Goal: Navigation & Orientation: Find specific page/section

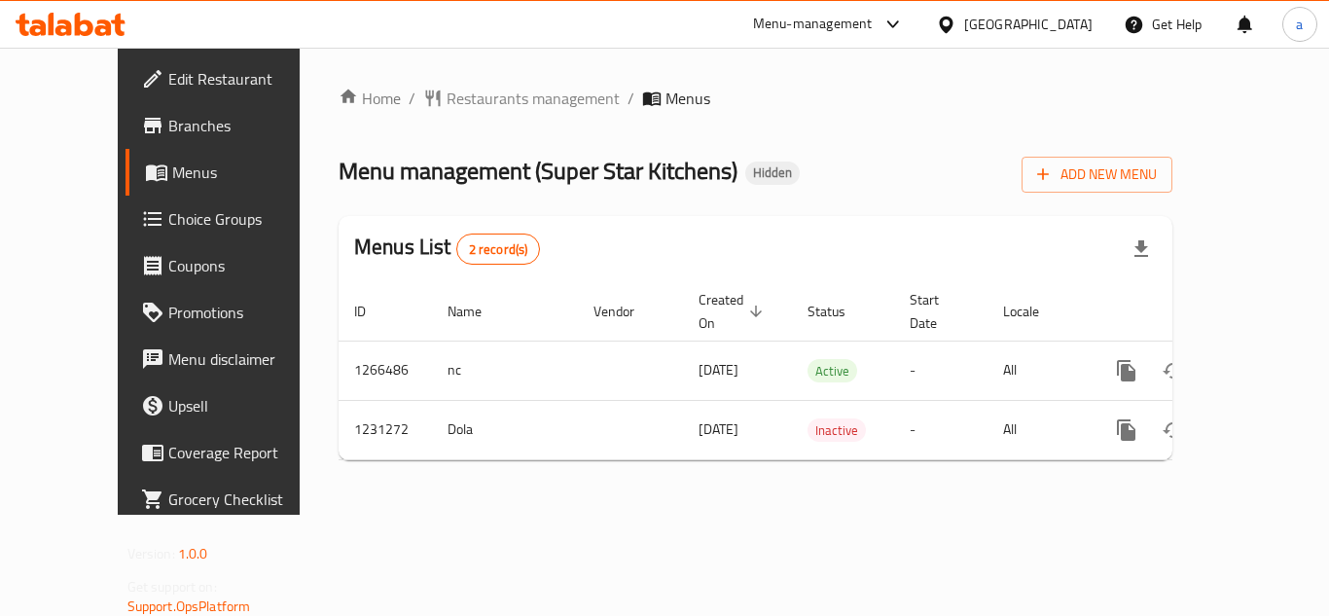
click at [1080, 29] on div "[GEOGRAPHIC_DATA]" at bounding box center [1028, 24] width 128 height 21
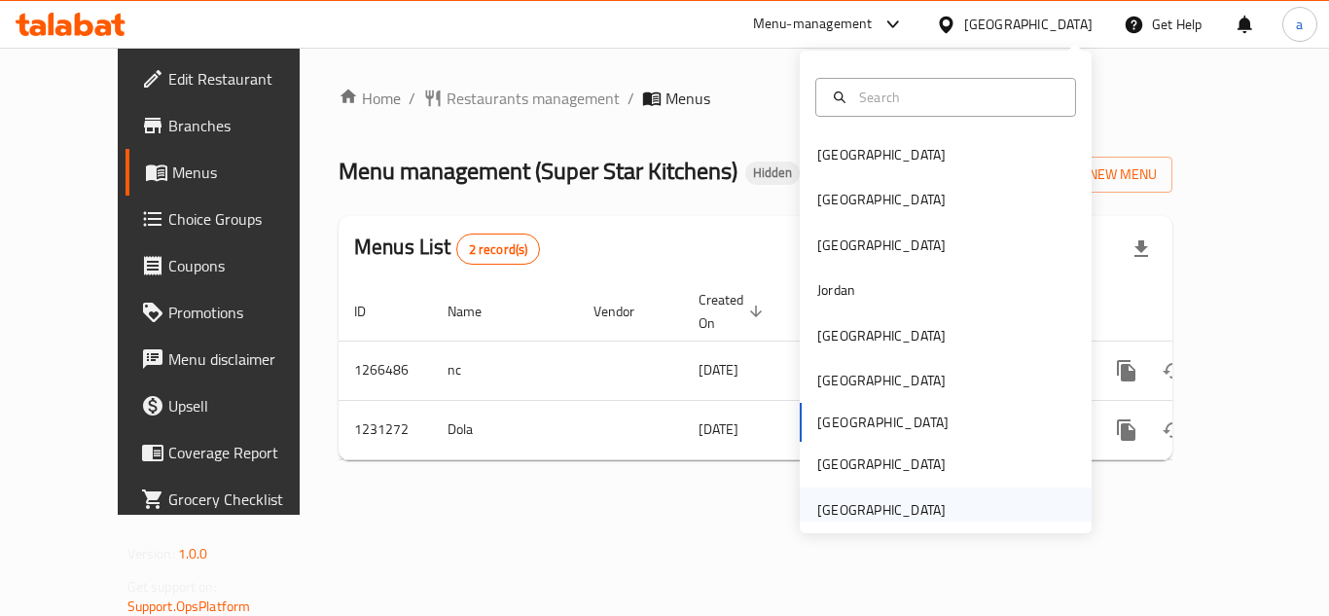
click at [848, 508] on div "[GEOGRAPHIC_DATA]" at bounding box center [881, 509] width 128 height 21
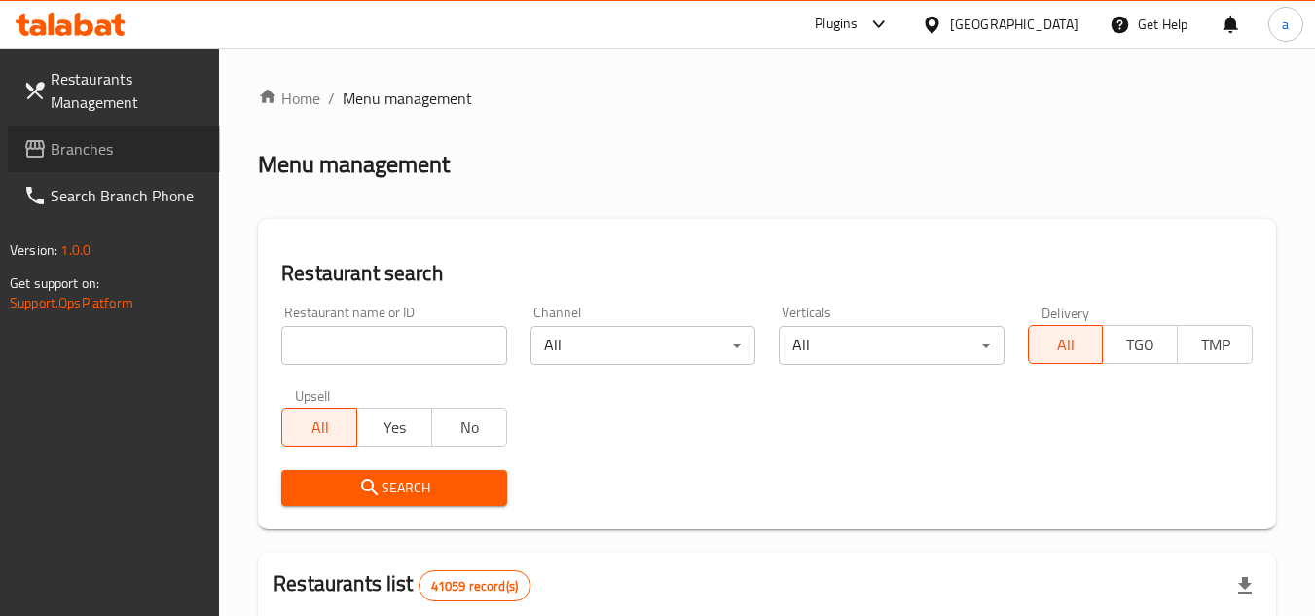
click at [114, 147] on span "Branches" at bounding box center [128, 148] width 154 height 23
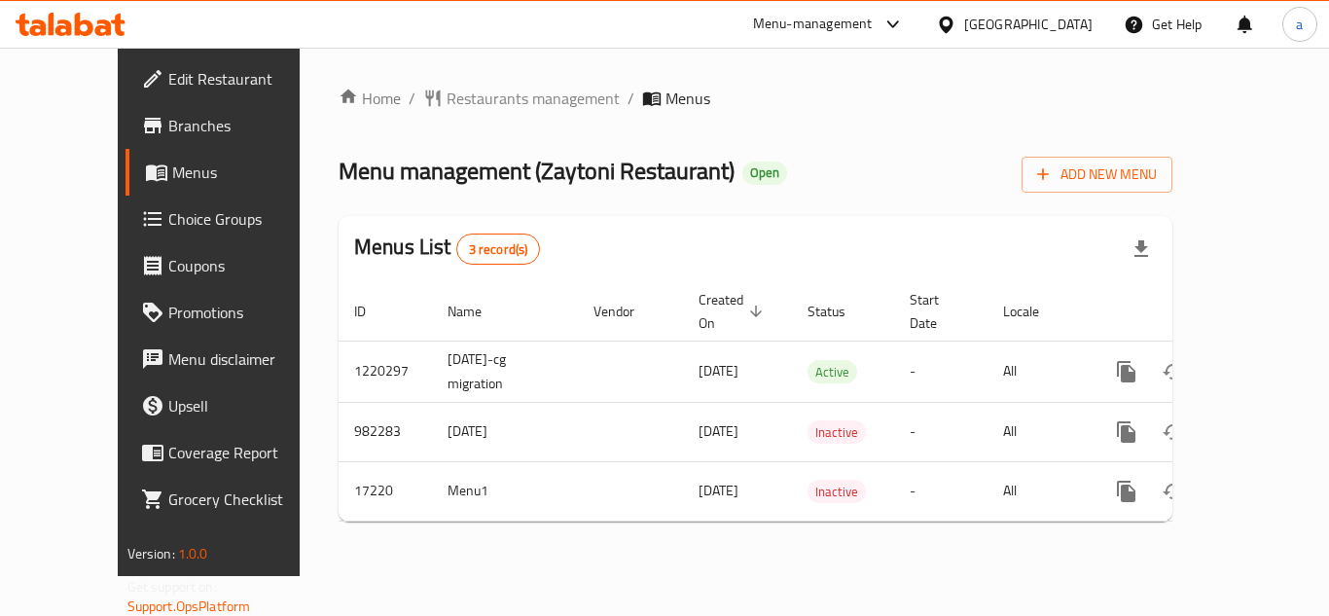
click at [1008, 25] on div "[GEOGRAPHIC_DATA]" at bounding box center [1028, 24] width 128 height 21
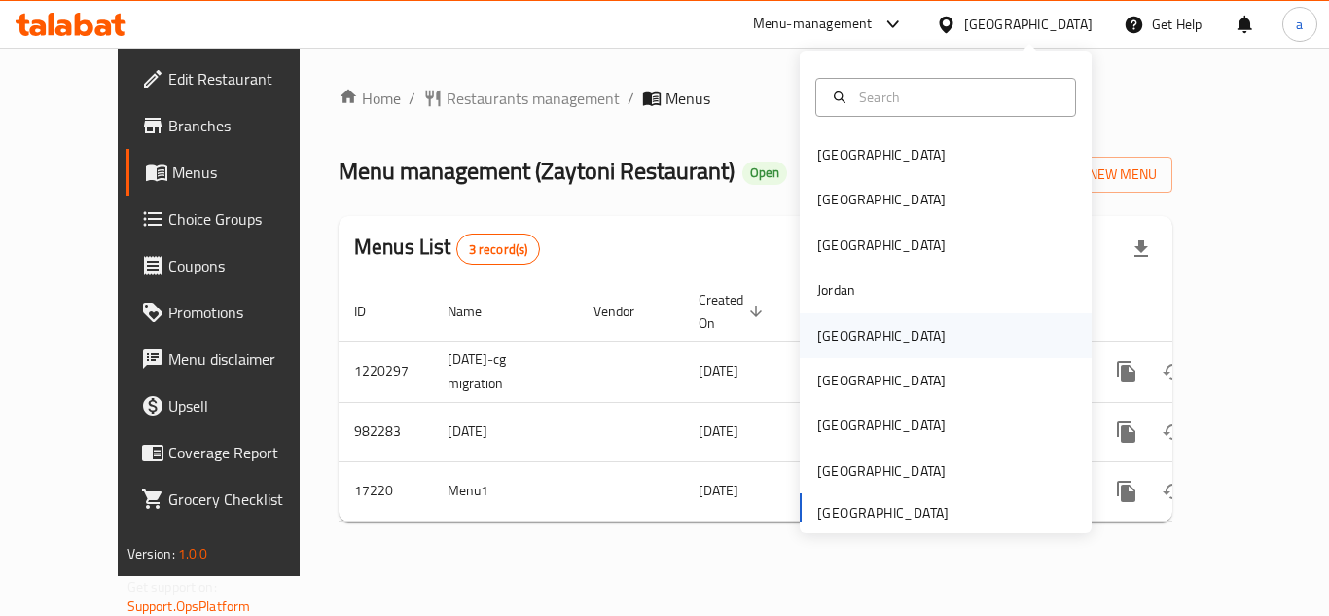
click at [859, 342] on div "[GEOGRAPHIC_DATA]" at bounding box center [946, 335] width 292 height 45
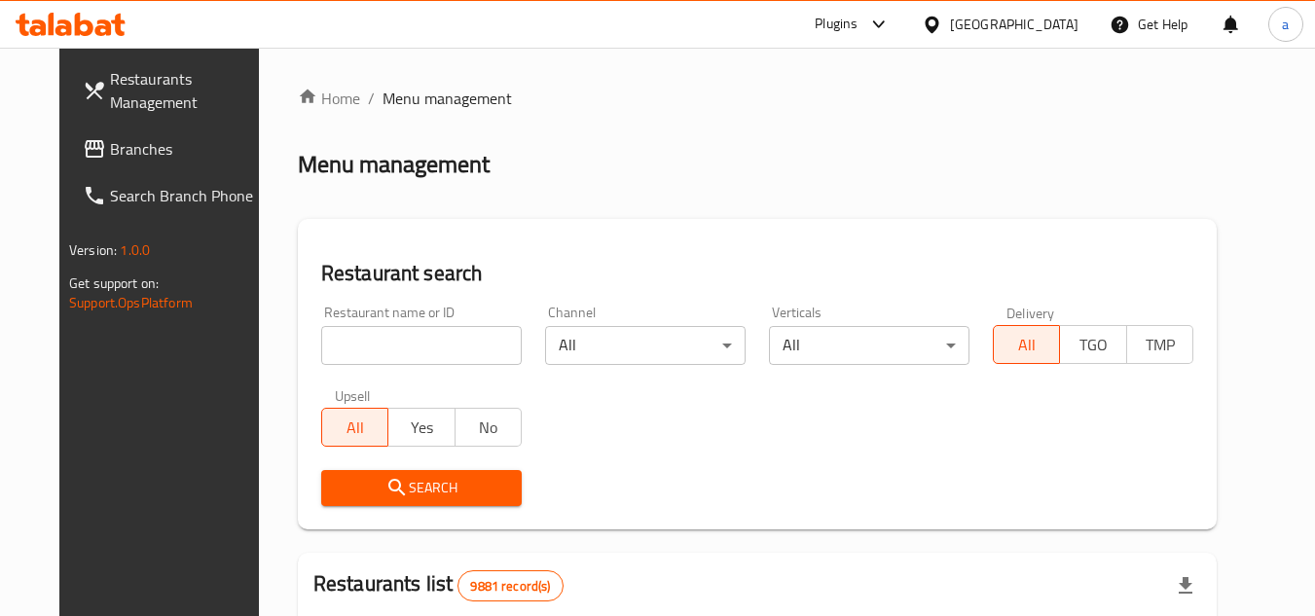
click at [83, 154] on span at bounding box center [96, 148] width 27 height 23
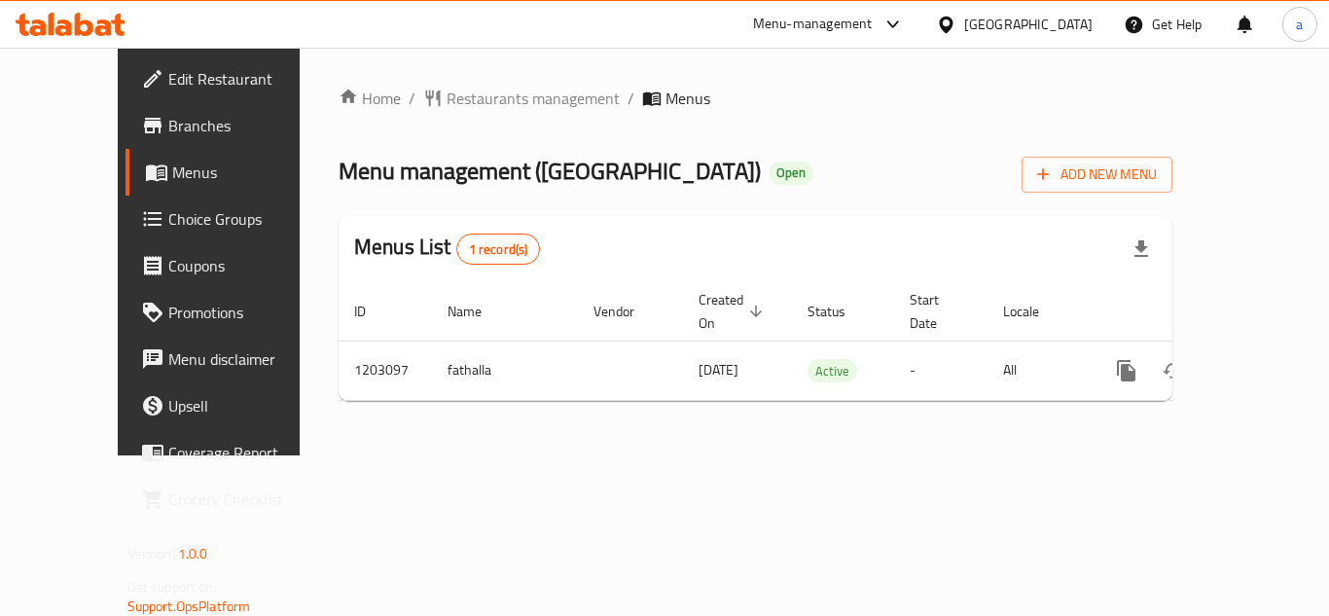
click at [957, 33] on icon at bounding box center [946, 25] width 20 height 20
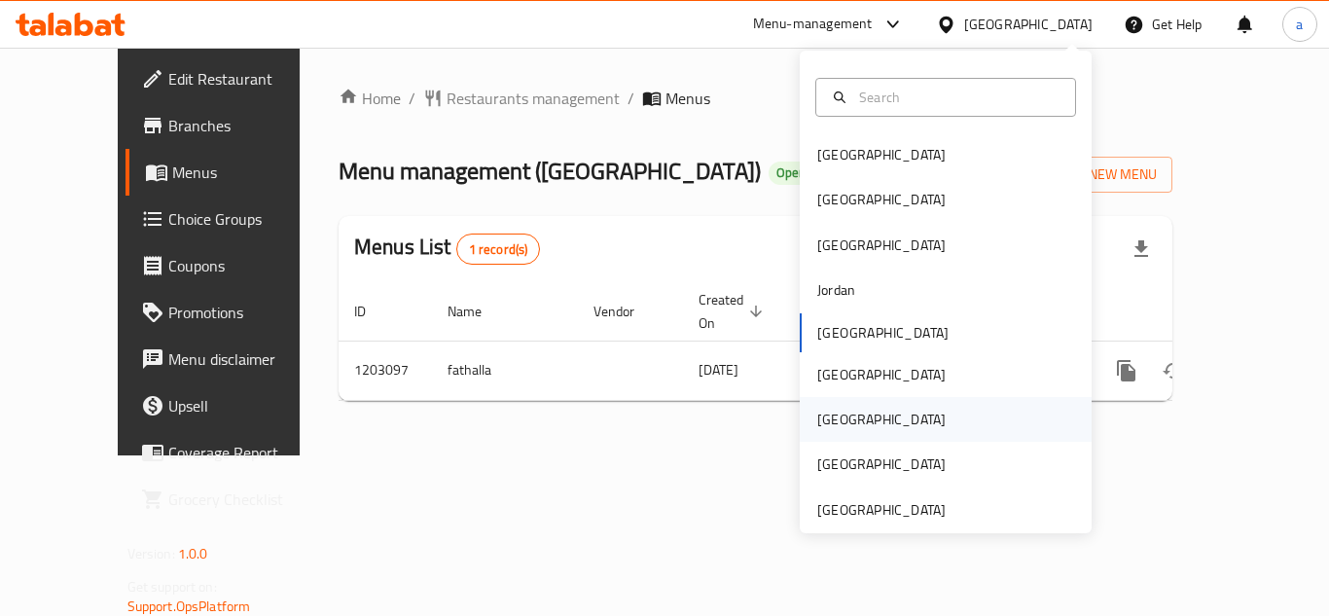
click at [835, 418] on div "[GEOGRAPHIC_DATA]" at bounding box center [881, 419] width 128 height 21
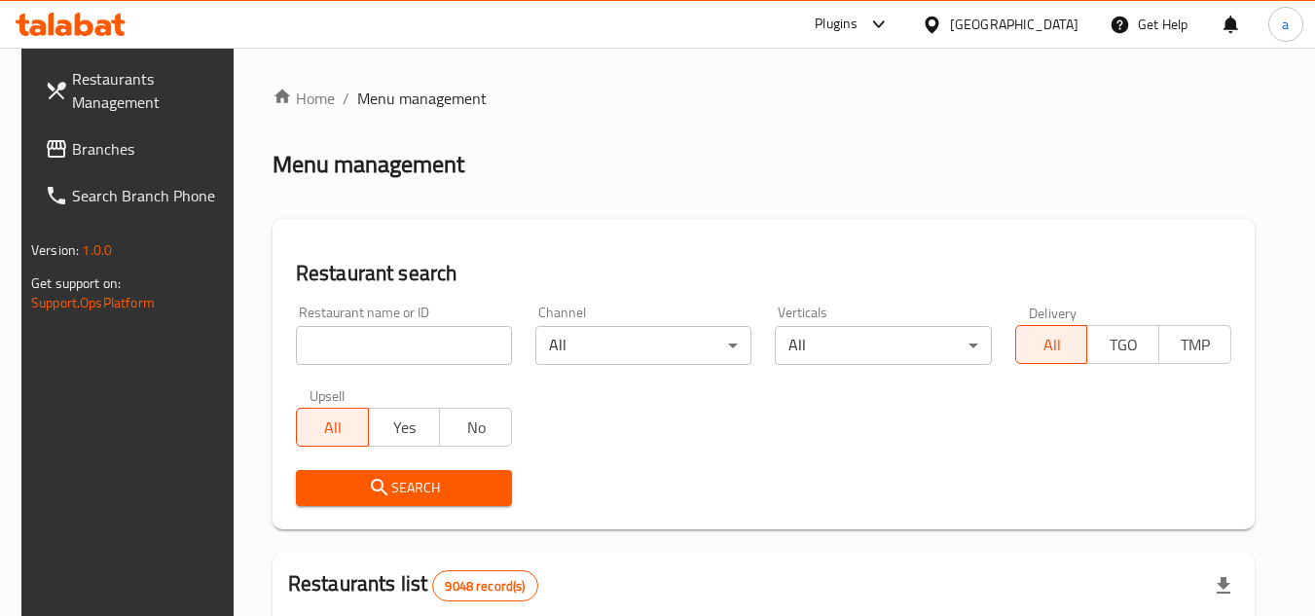
click at [91, 156] on span "Branches" at bounding box center [149, 148] width 154 height 23
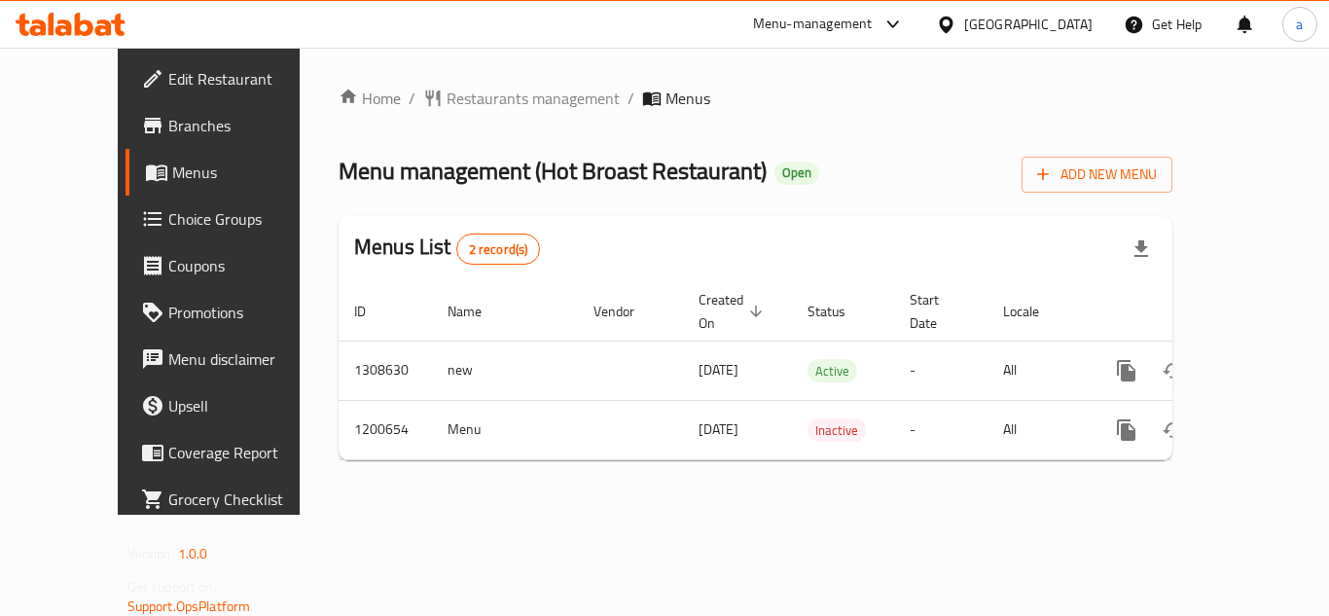
click at [873, 19] on div "Menu-management" at bounding box center [813, 24] width 120 height 23
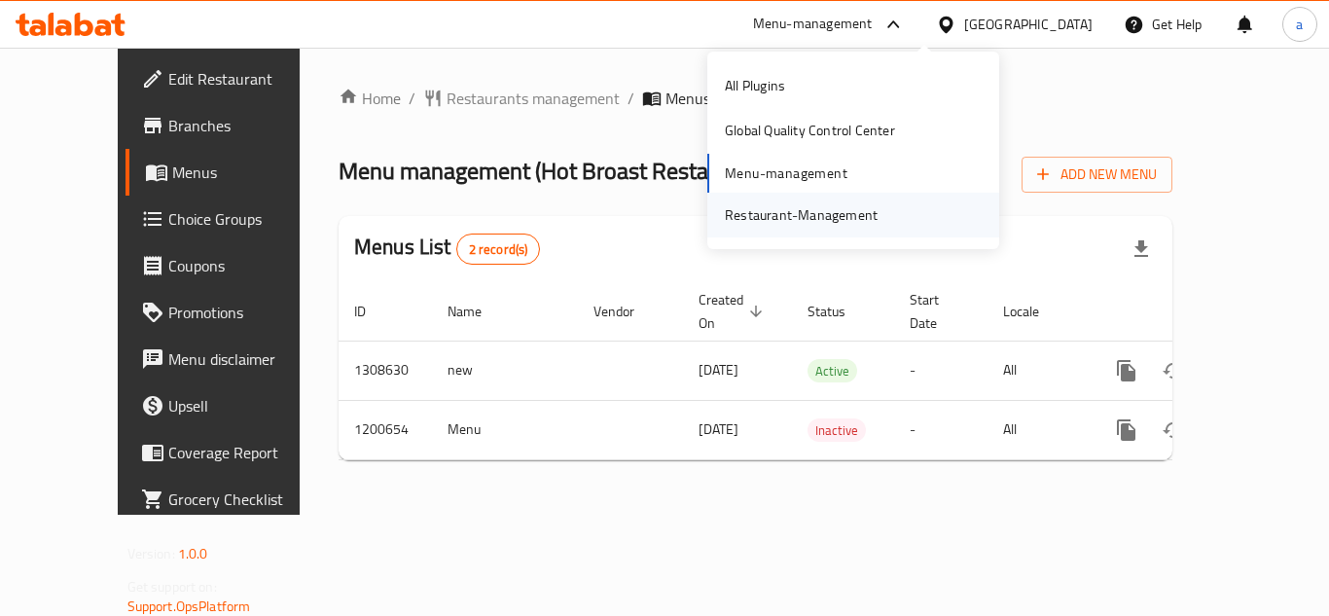
click at [829, 223] on div "Restaurant-Management" at bounding box center [801, 214] width 153 height 21
